Goal: Information Seeking & Learning: Learn about a topic

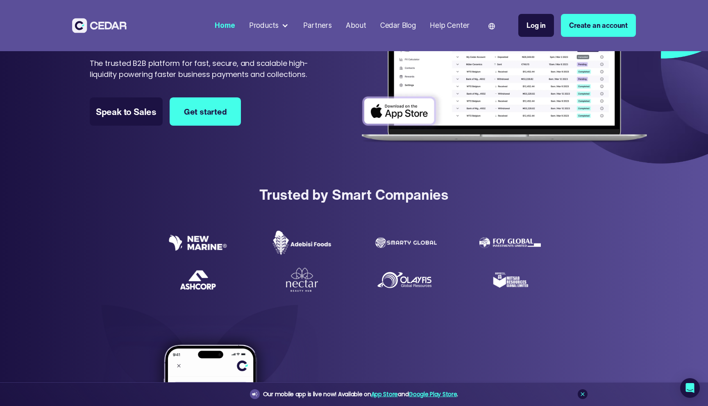
scroll to position [123, 0]
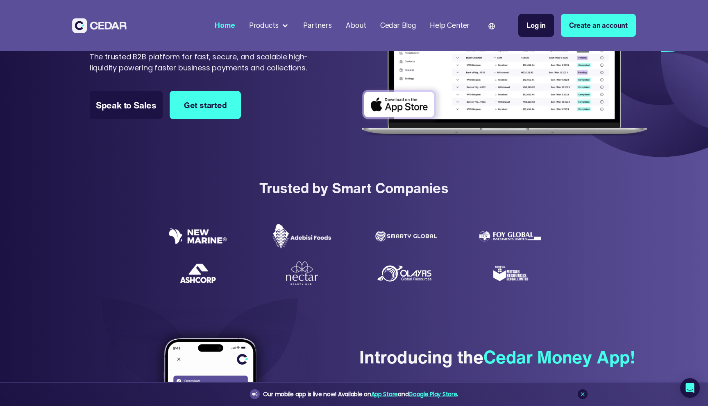
click at [413, 273] on img at bounding box center [405, 273] width 61 height 20
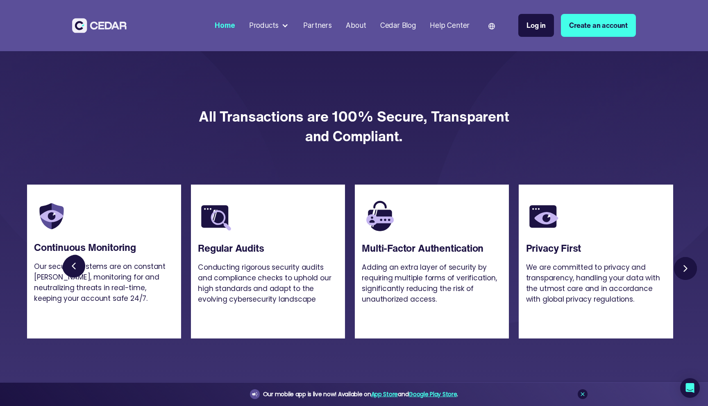
scroll to position [1934, 0]
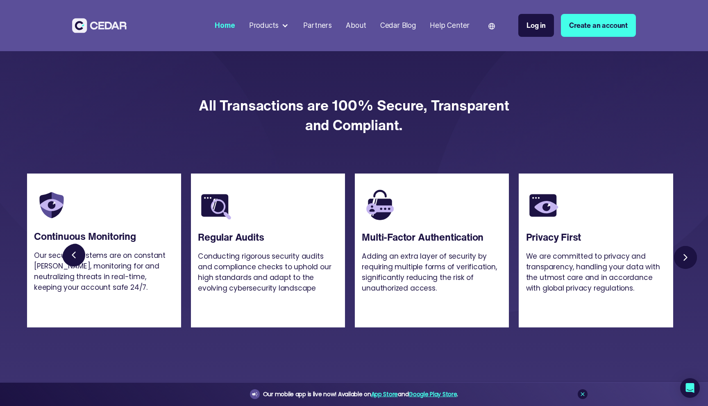
click at [694, 272] on link "Next slide" at bounding box center [685, 258] width 28 height 28
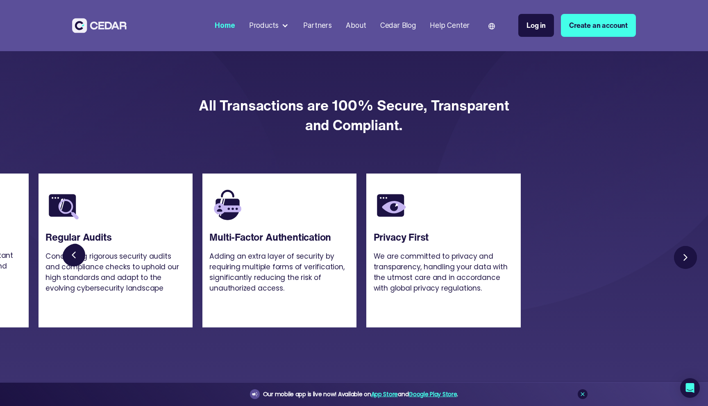
click at [691, 272] on link "Next slide" at bounding box center [685, 258] width 28 height 28
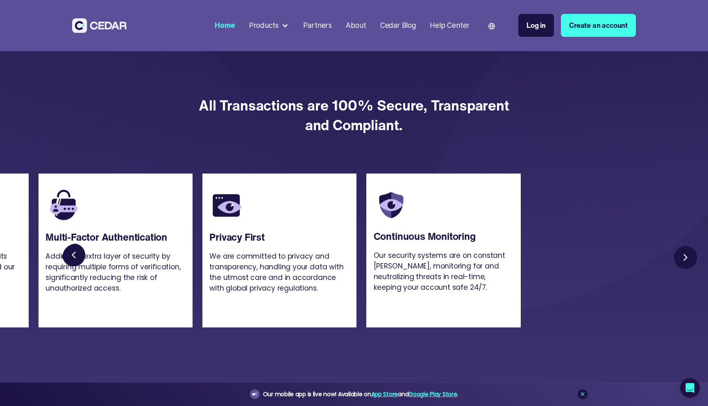
click at [691, 272] on link "Next slide" at bounding box center [685, 258] width 28 height 28
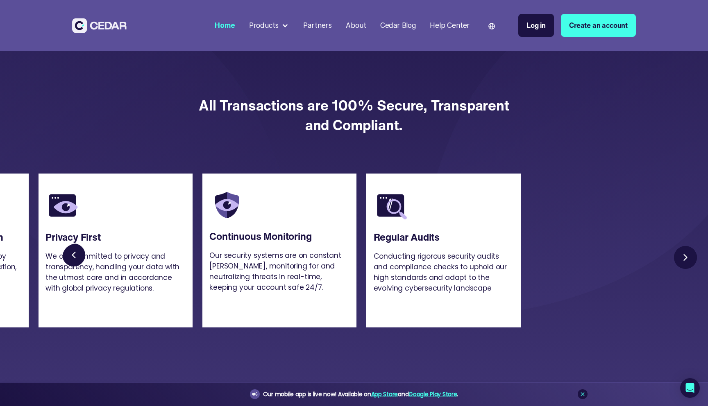
click at [691, 272] on link "Next slide" at bounding box center [685, 258] width 28 height 28
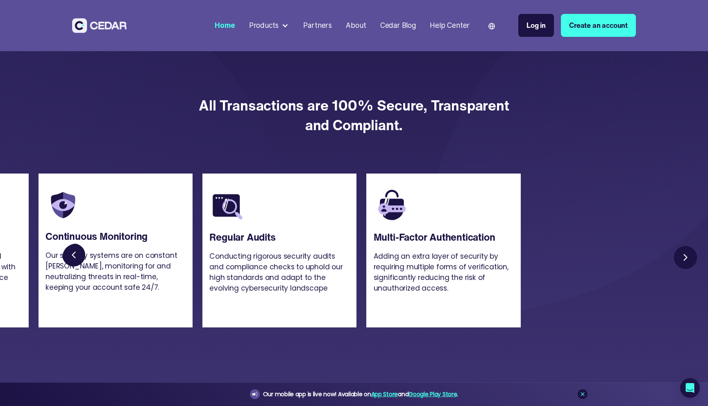
click at [691, 272] on link "Next slide" at bounding box center [685, 258] width 28 height 28
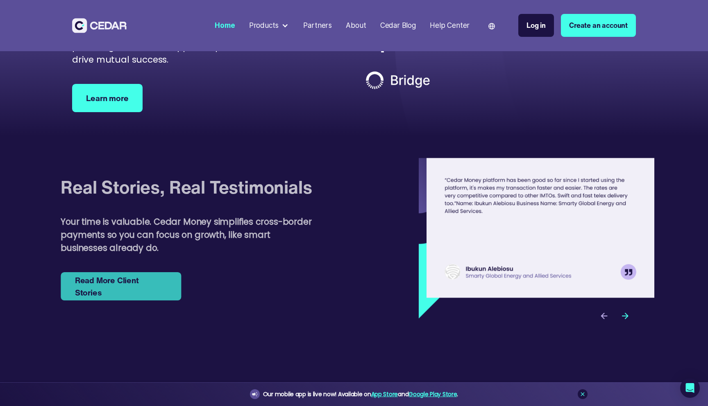
scroll to position [2607, 0]
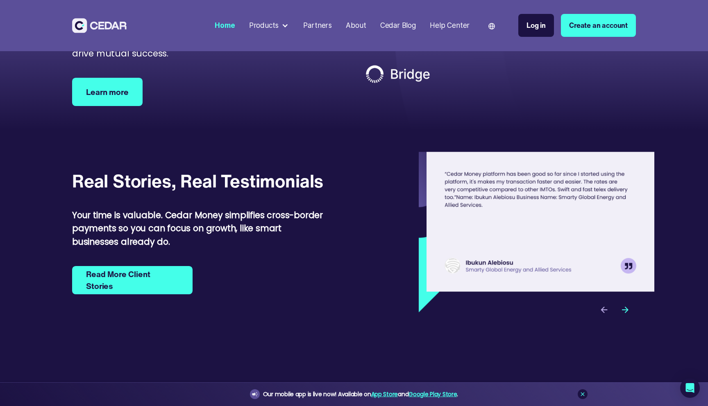
click at [629, 321] on div "next slide" at bounding box center [625, 309] width 21 height 21
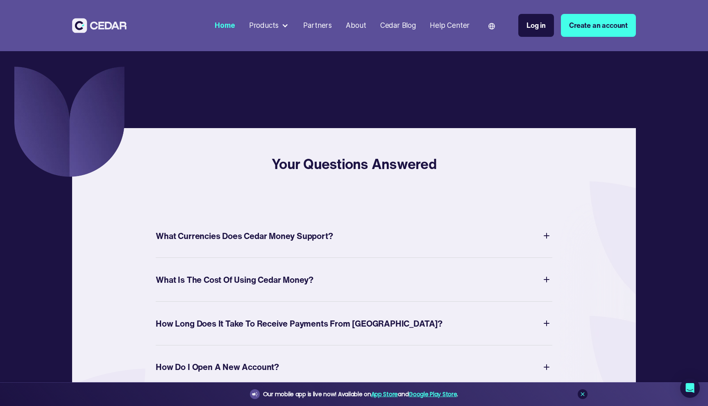
scroll to position [3056, 0]
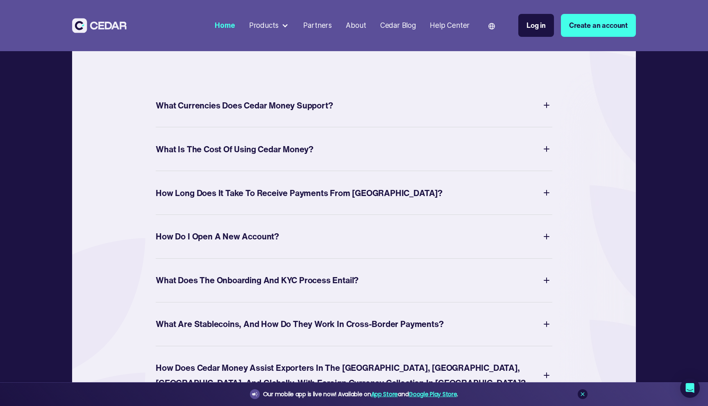
click at [289, 157] on div "What Is The Cost of Using Cedar Money?" at bounding box center [235, 149] width 158 height 15
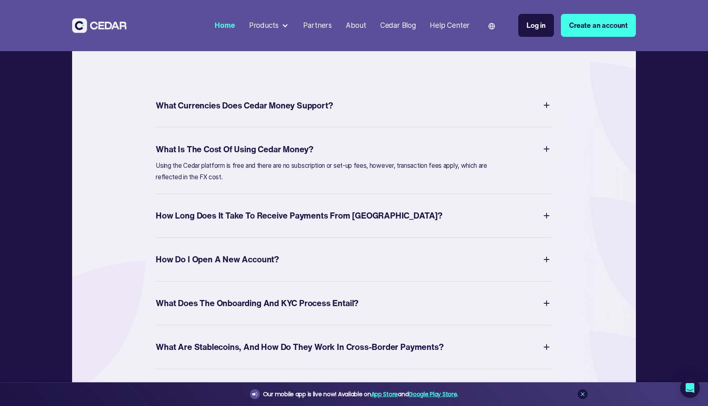
click at [297, 223] on div "How Long Does It Take to Receive Payments from [GEOGRAPHIC_DATA]?" at bounding box center [299, 215] width 287 height 15
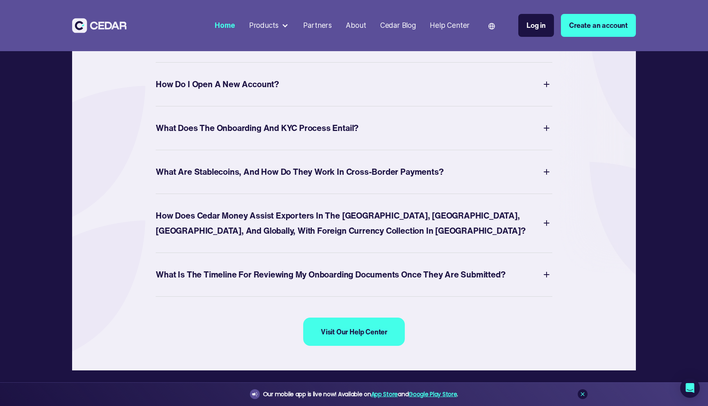
scroll to position [3221, 0]
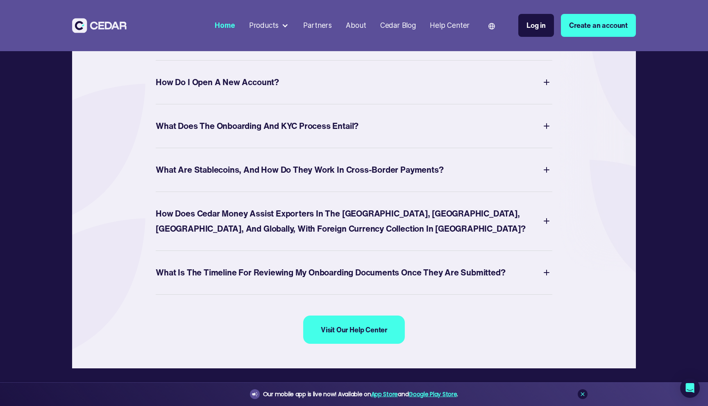
click at [311, 251] on div "How does Cedar Money assist Exporters in the [GEOGRAPHIC_DATA], [GEOGRAPHIC_DAT…" at bounding box center [354, 221] width 397 height 59
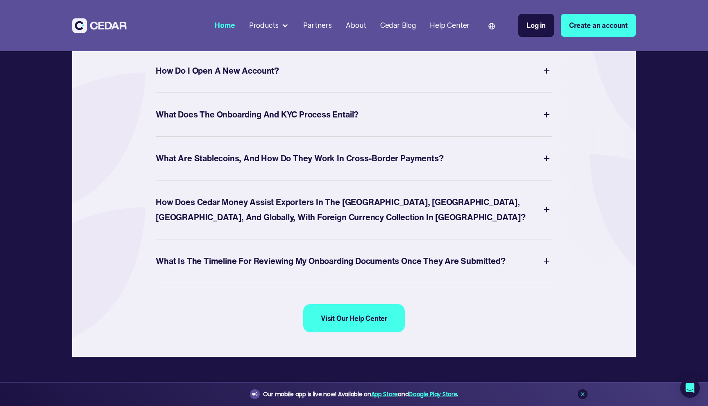
click at [315, 225] on div "How does Cedar Money assist Exporters in the [GEOGRAPHIC_DATA], [GEOGRAPHIC_DAT…" at bounding box center [348, 210] width 385 height 30
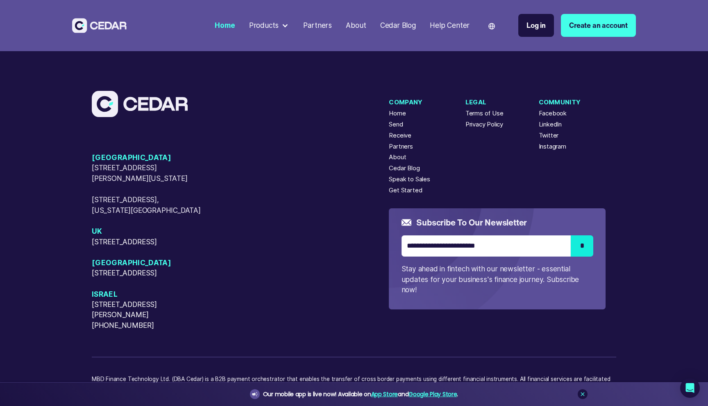
scroll to position [3651, 0]
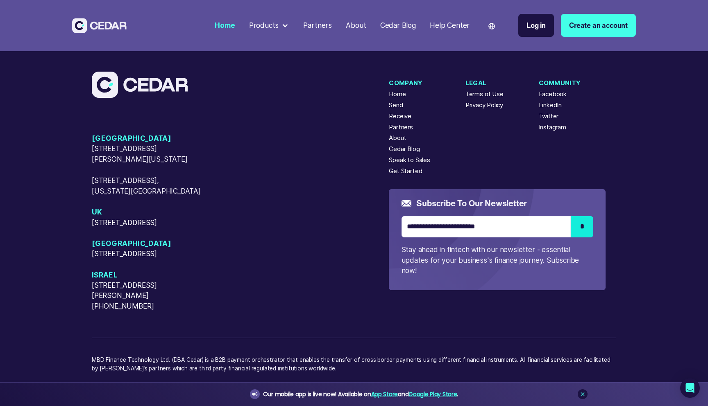
click at [184, 228] on span "[STREET_ADDRESS]" at bounding box center [147, 223] width 110 height 10
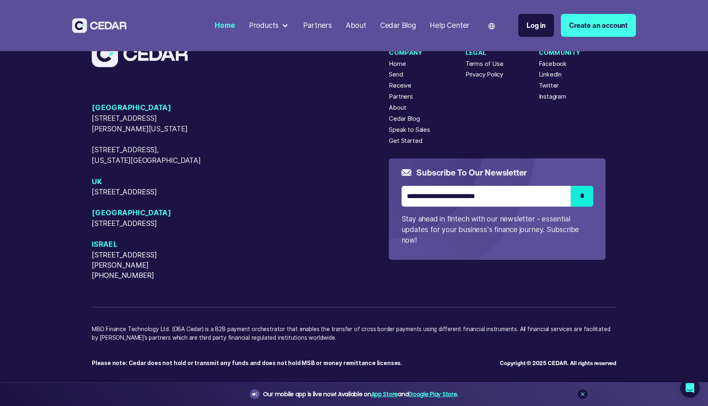
drag, startPoint x: 94, startPoint y: 200, endPoint x: 134, endPoint y: 217, distance: 43.7
click at [134, 197] on span "[STREET_ADDRESS]" at bounding box center [147, 192] width 110 height 10
click at [96, 195] on span "[STREET_ADDRESS]" at bounding box center [147, 192] width 110 height 10
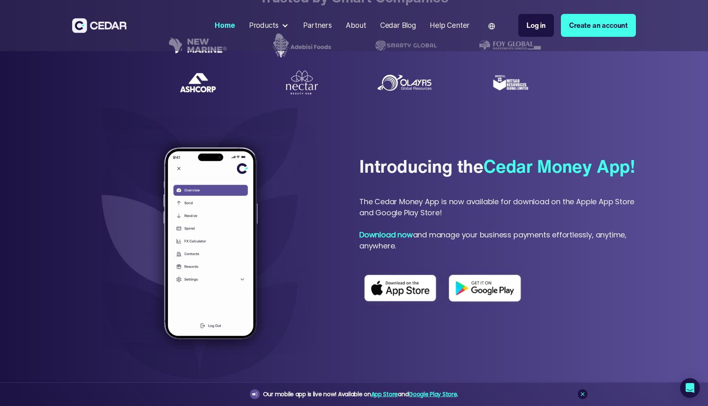
scroll to position [0, 0]
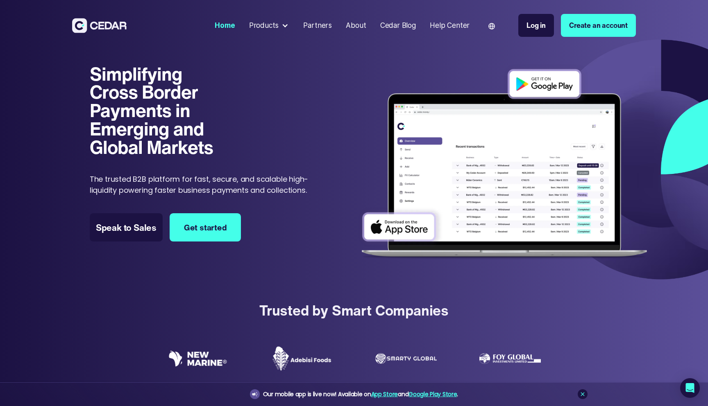
click at [321, 20] on div "Partners" at bounding box center [317, 25] width 29 height 11
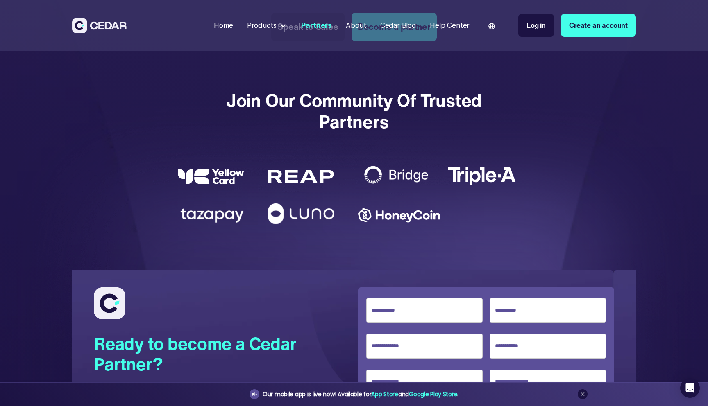
scroll to position [1521, 0]
